Goal: Transaction & Acquisition: Purchase product/service

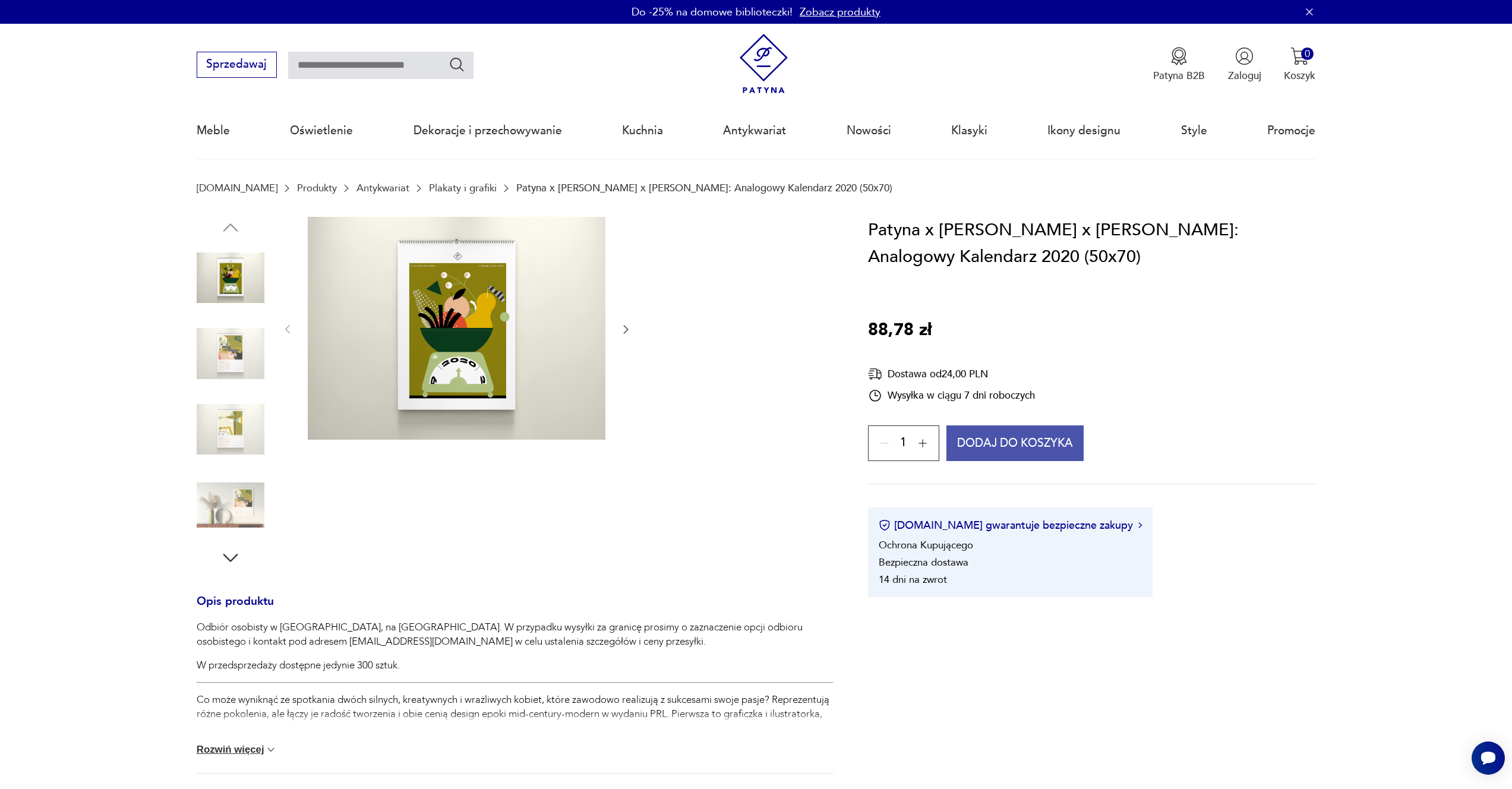
click at [1032, 451] on button "Dodaj do koszyka" at bounding box center [1014, 442] width 137 height 35
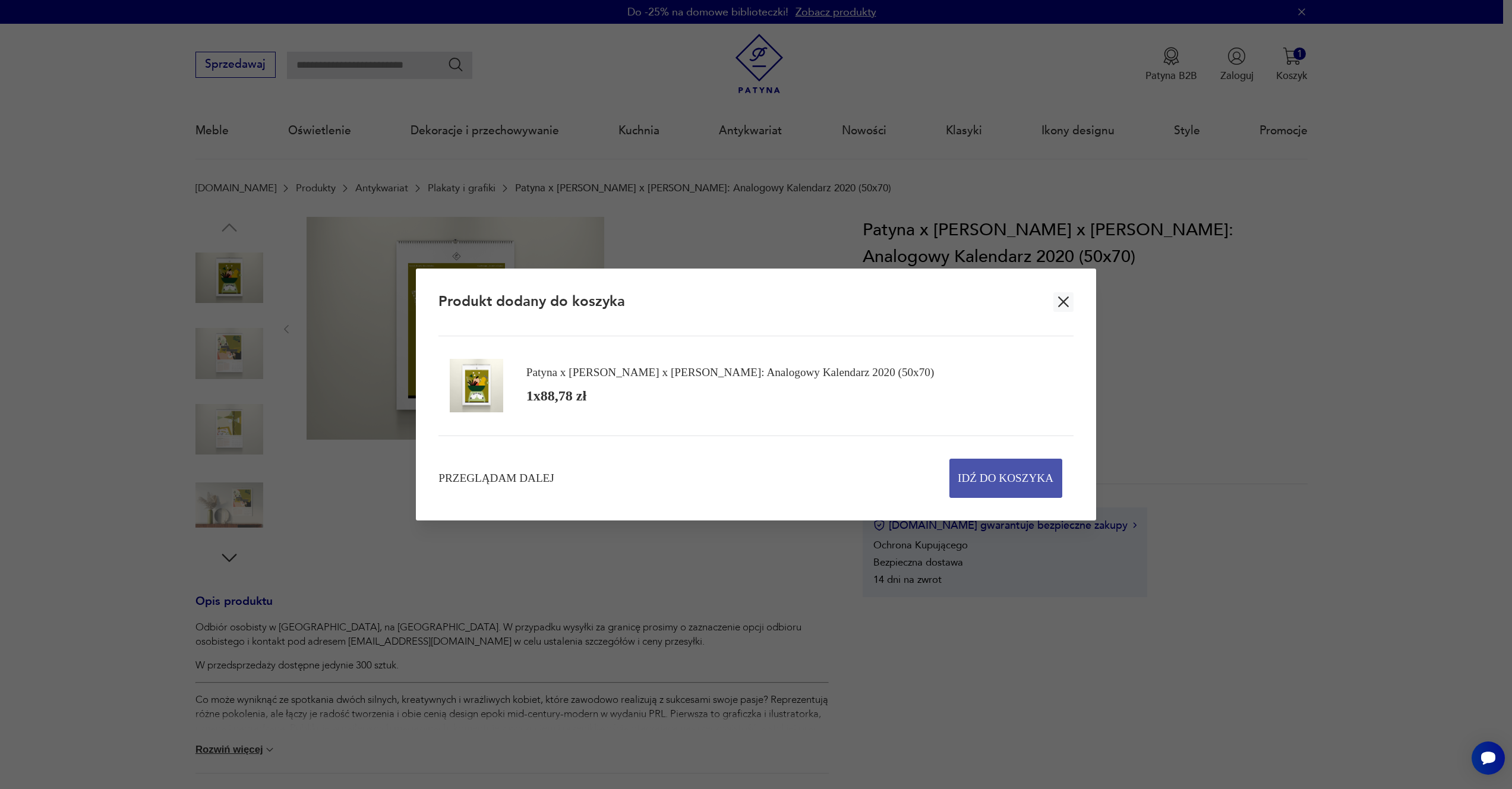
click at [1009, 486] on span "Idź do koszyka" at bounding box center [1006, 479] width 96 height 38
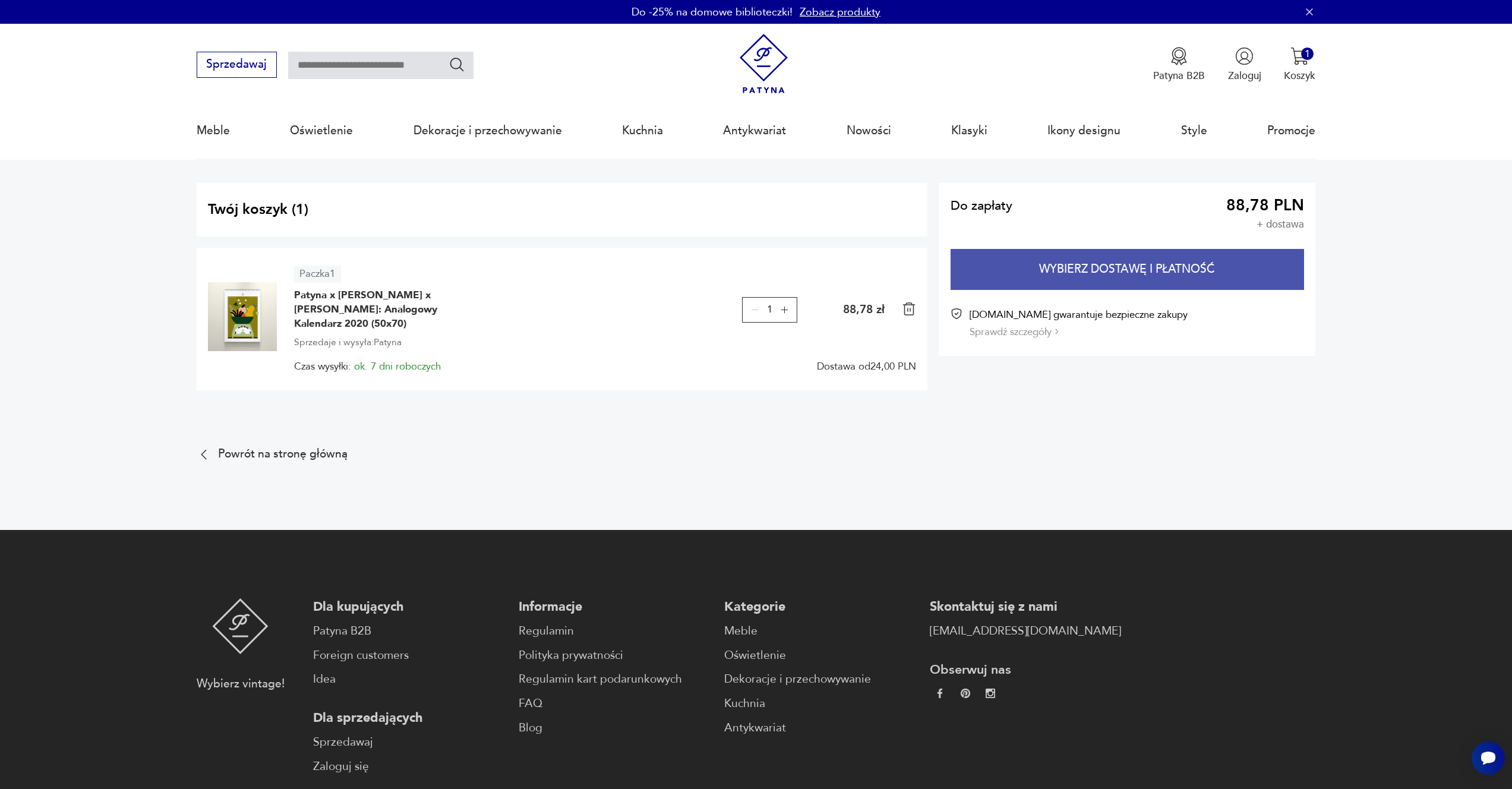
click at [1076, 272] on button "Wybierz dostawę i płatność" at bounding box center [1126, 269] width 353 height 41
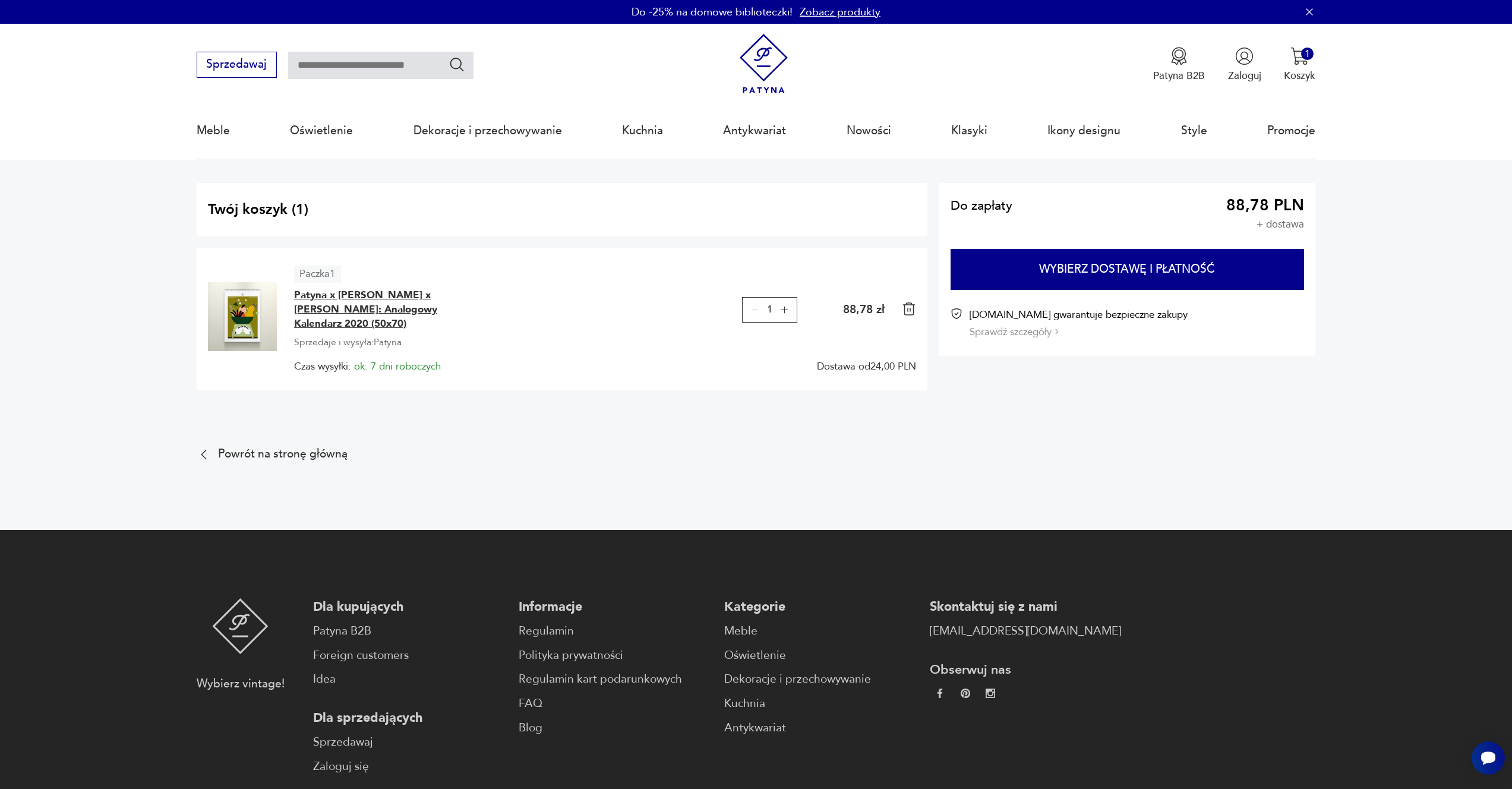
click at [344, 315] on span "Patyna x [PERSON_NAME] x [PERSON_NAME]: Analogowy Kalendarz 2020 (50x70)" at bounding box center [383, 309] width 178 height 43
